Goal: Find specific page/section: Find specific page/section

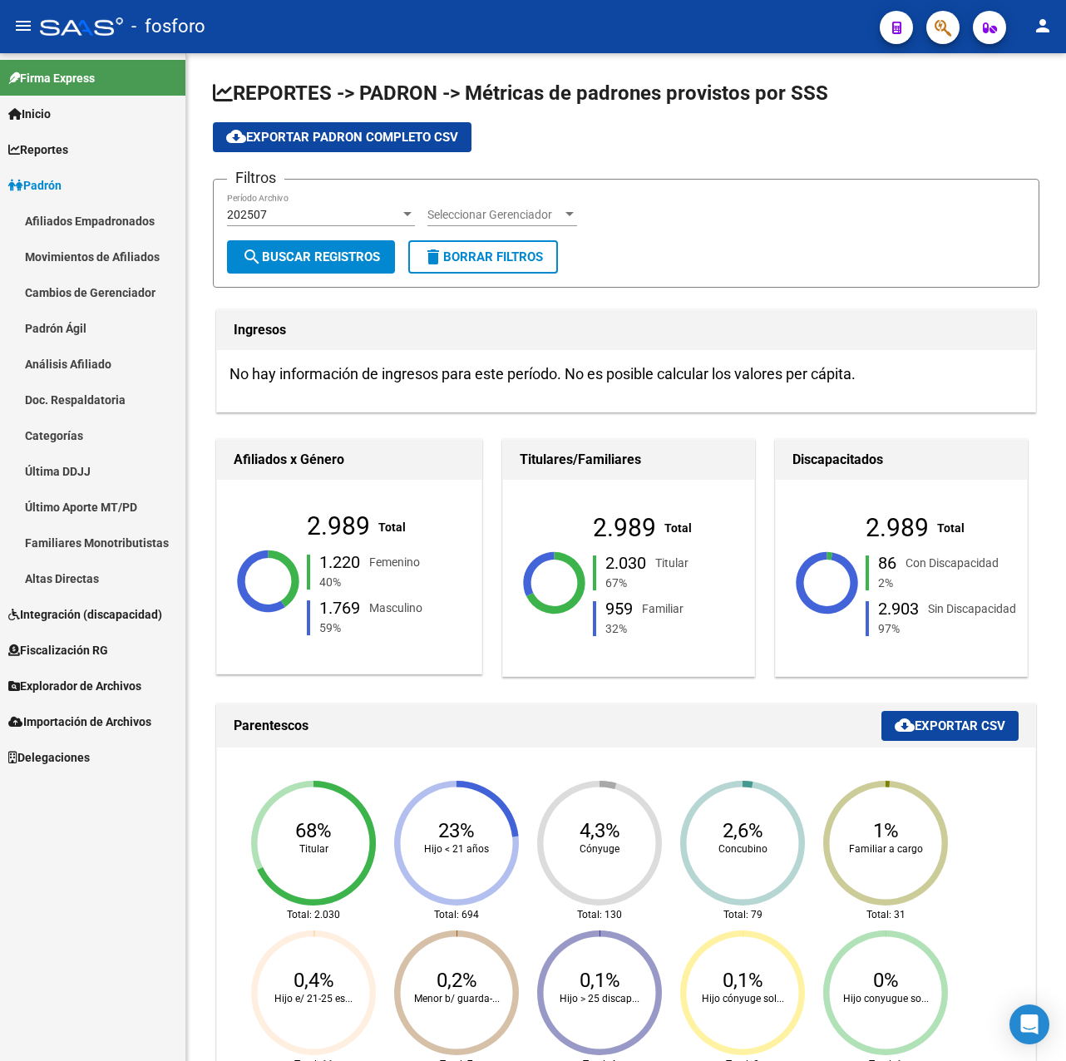
click at [73, 510] on link "Último Aporte MT/PD" at bounding box center [92, 507] width 185 height 36
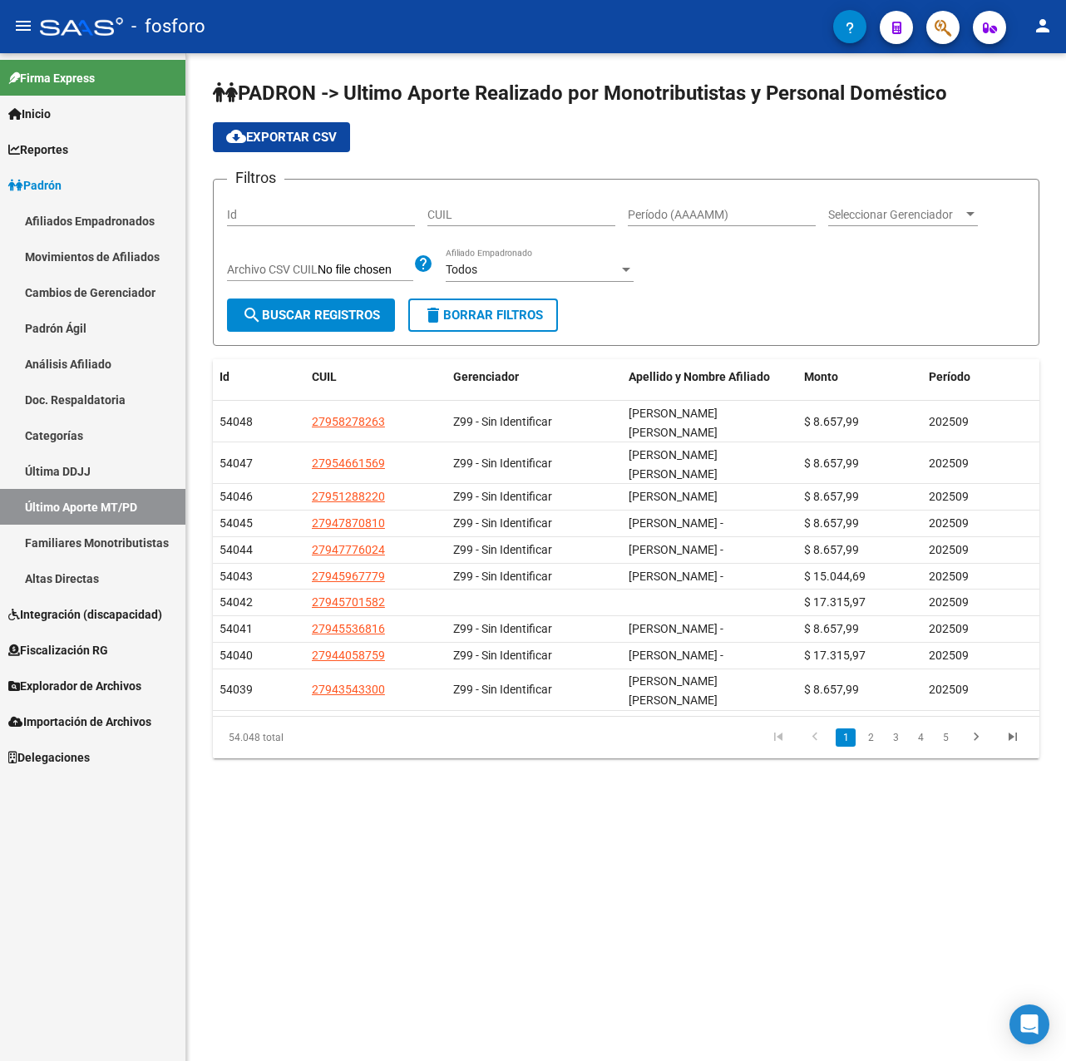
click at [741, 209] on input "Período (AAAAMM)" at bounding box center [722, 215] width 188 height 14
click at [112, 688] on span "Explorador de Archivos" at bounding box center [74, 686] width 133 height 18
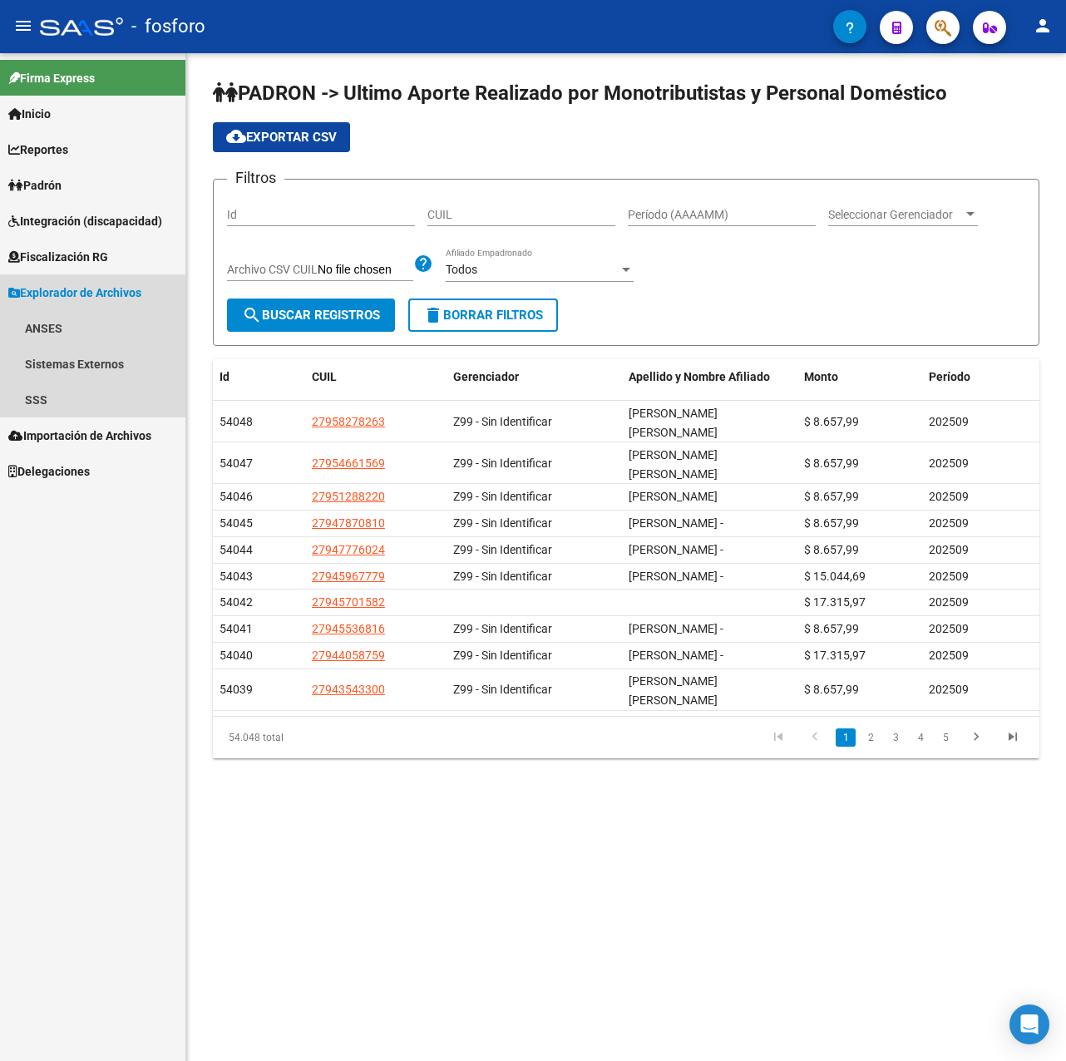
click at [105, 294] on span "Explorador de Archivos" at bounding box center [74, 292] width 133 height 18
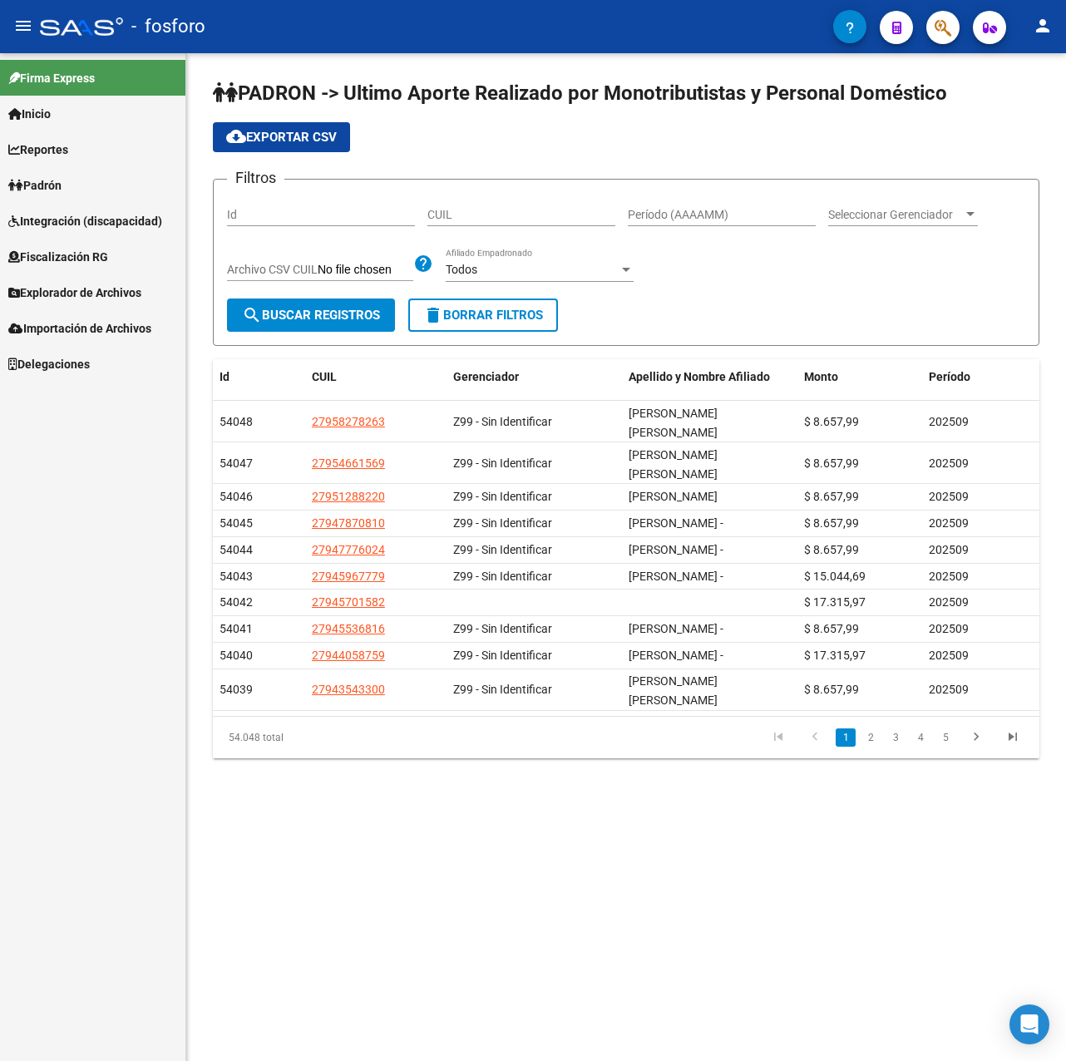
click at [114, 243] on link "Fiscalización RG" at bounding box center [92, 257] width 185 height 36
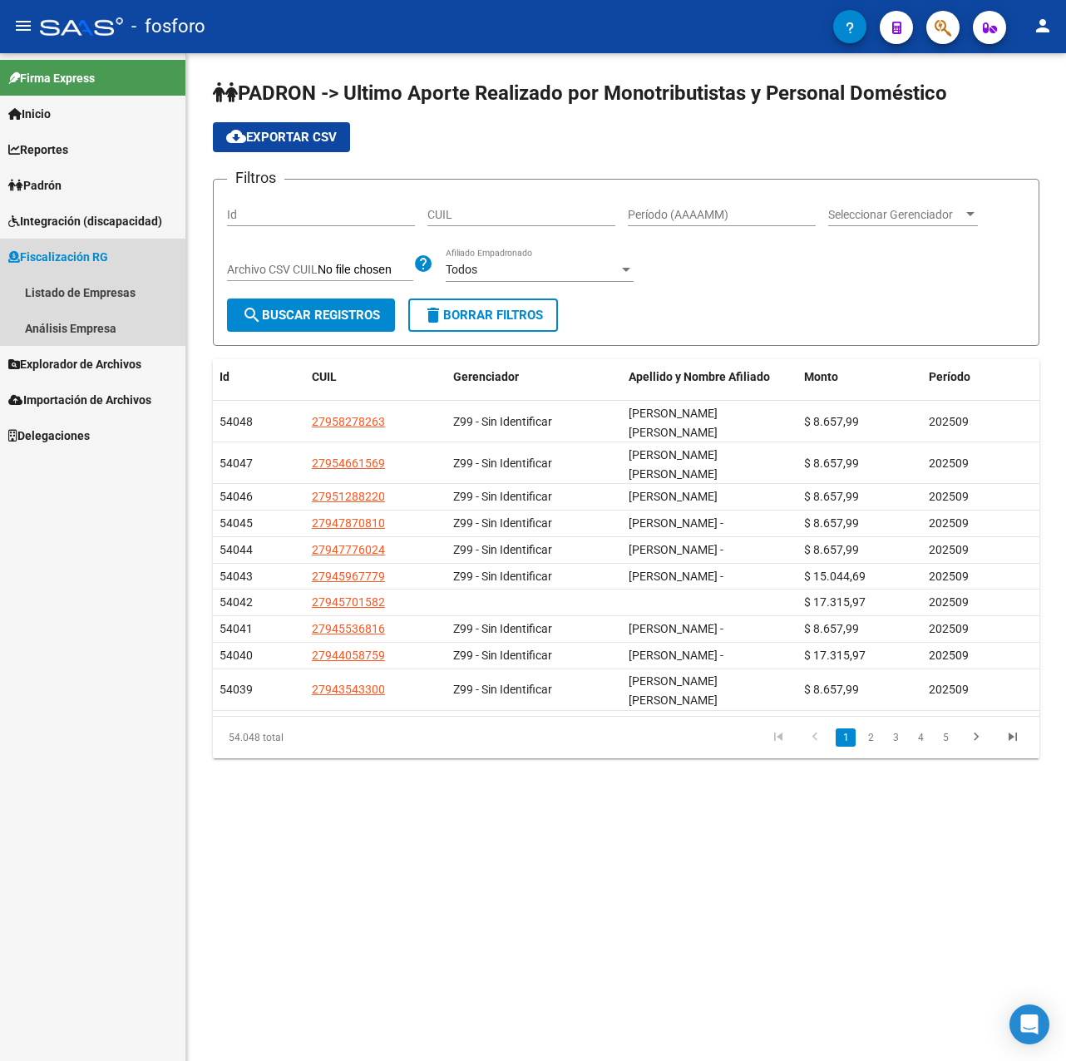
click at [114, 243] on link "Fiscalización RG" at bounding box center [92, 257] width 185 height 36
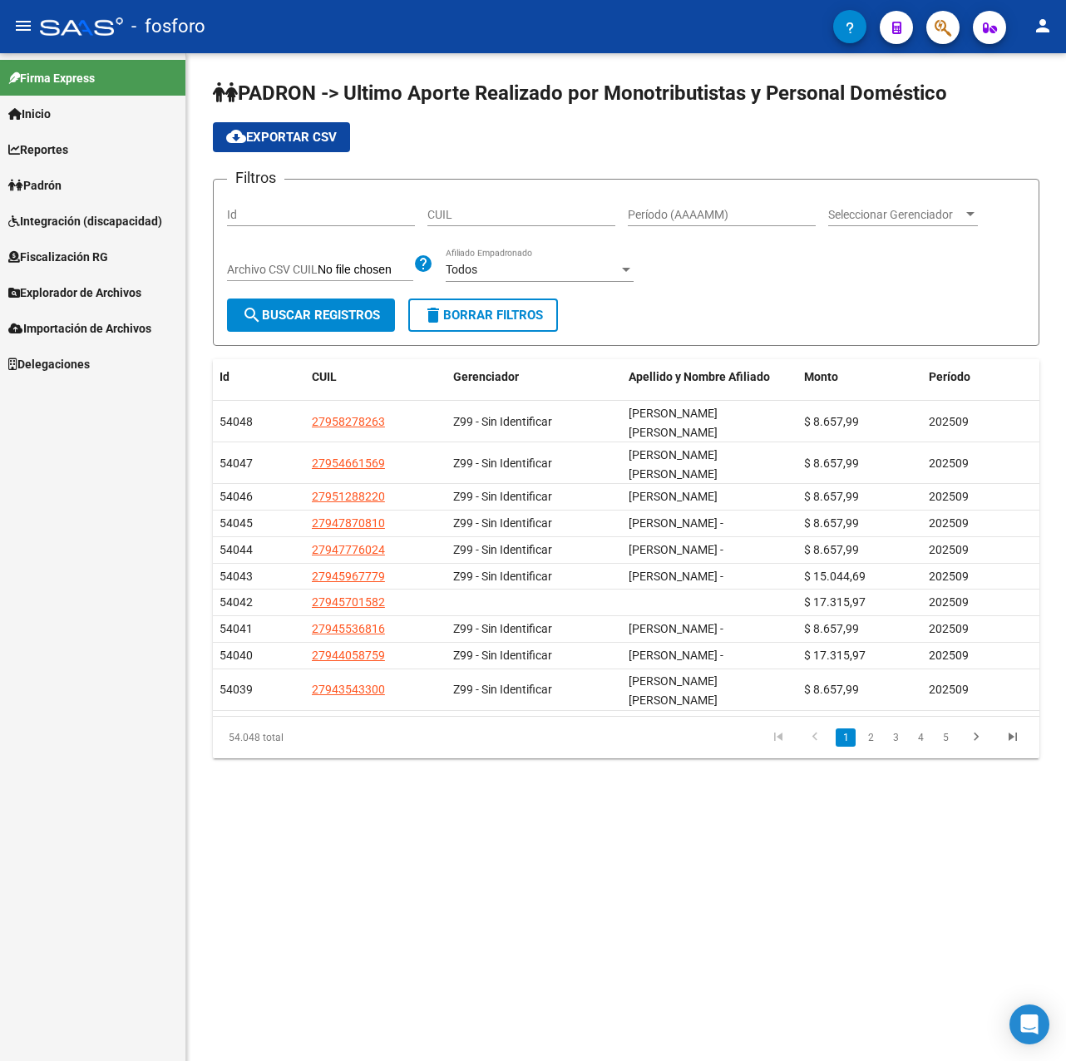
click at [96, 175] on link "Padrón" at bounding box center [92, 185] width 185 height 36
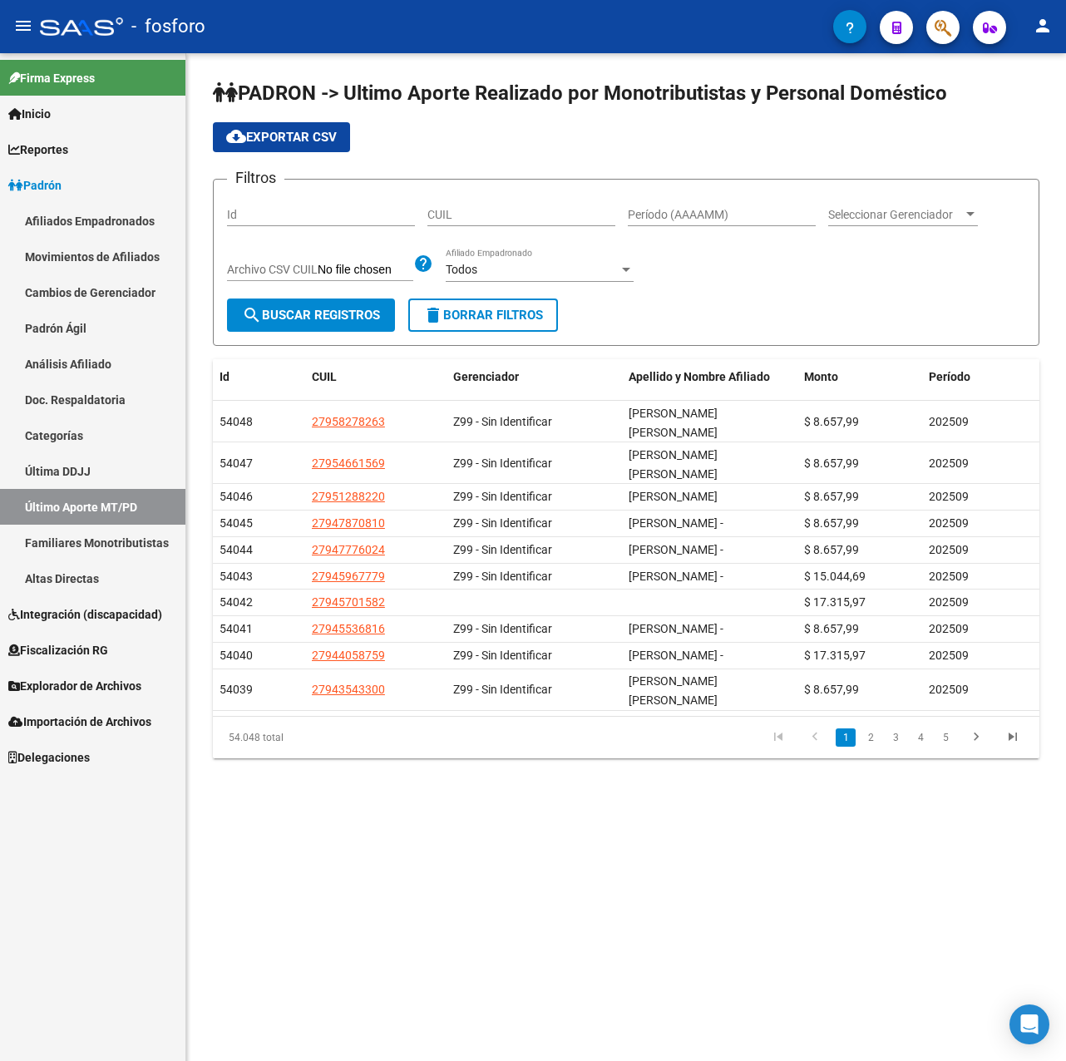
click at [112, 225] on link "Afiliados Empadronados" at bounding box center [92, 221] width 185 height 36
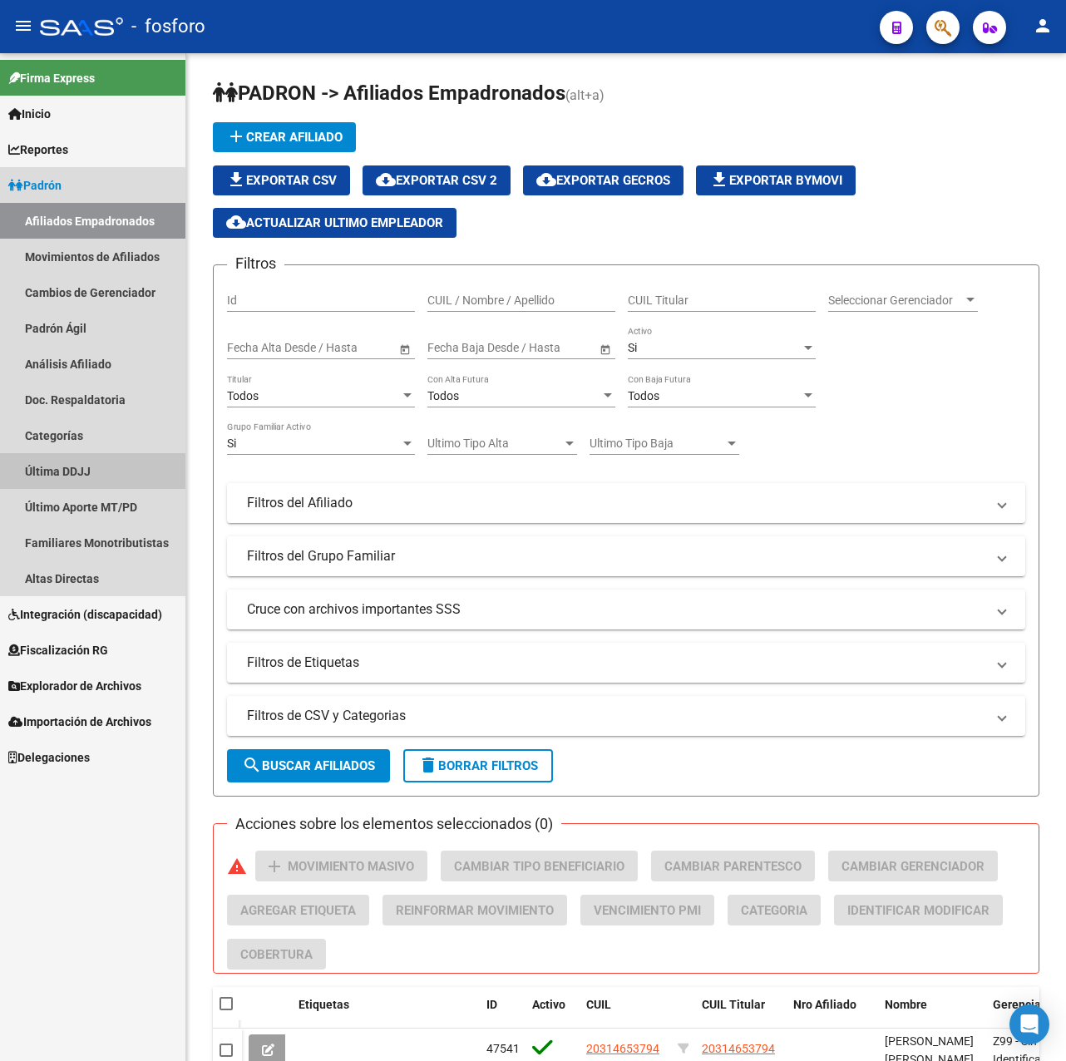
click at [87, 456] on link "Última DDJJ" at bounding box center [92, 471] width 185 height 36
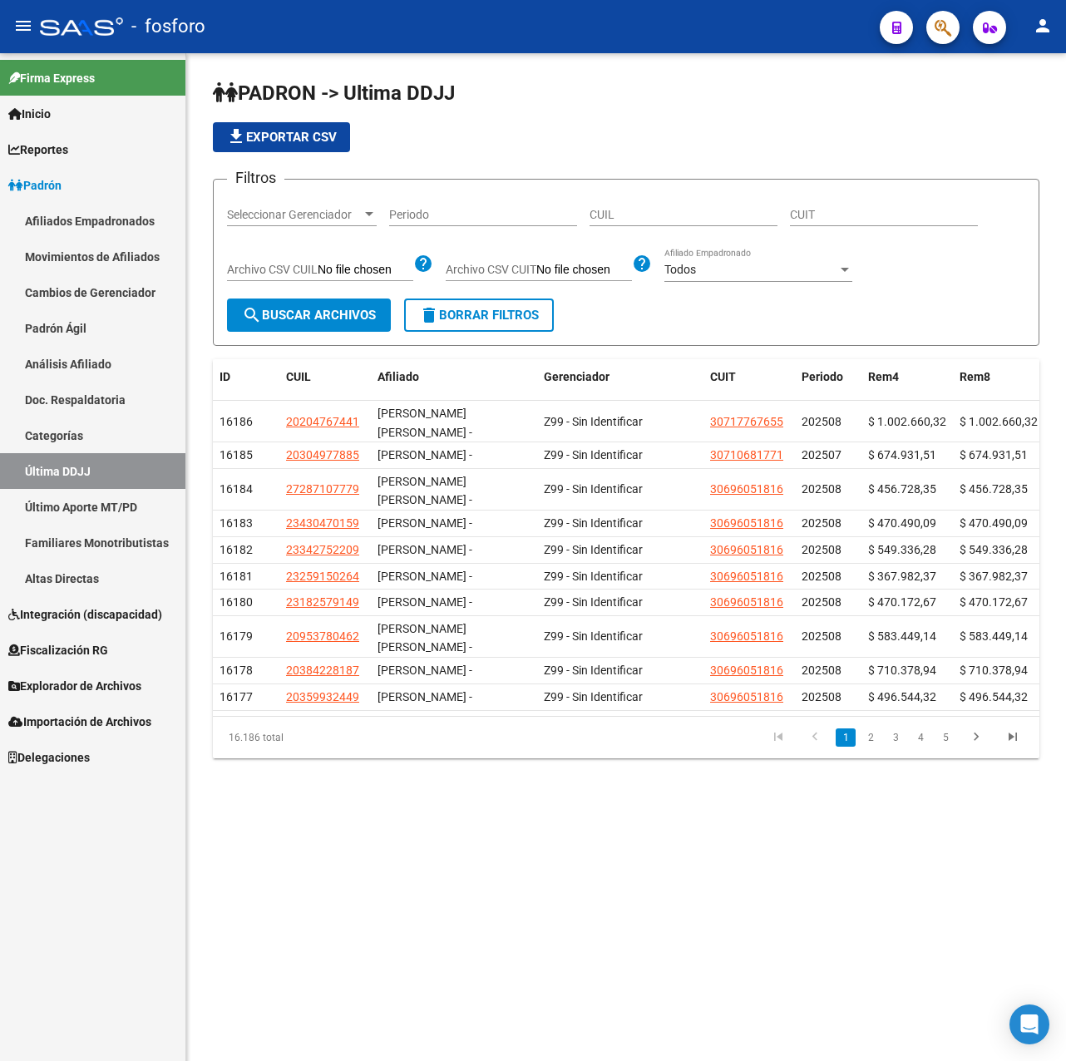
click at [81, 499] on link "Último Aporte MT/PD" at bounding box center [92, 507] width 185 height 36
